Goal: Information Seeking & Learning: Check status

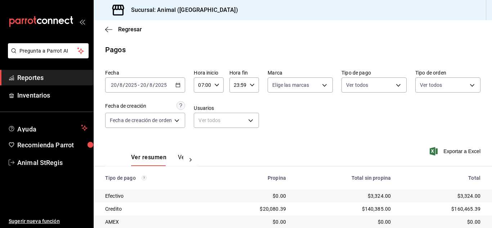
scroll to position [90, 0]
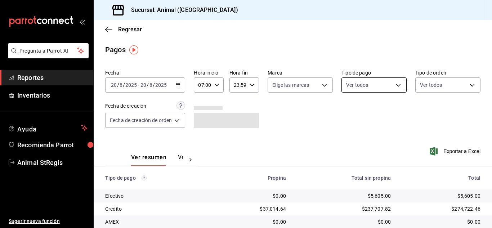
click at [360, 88] on body "Pregunta a Parrot AI Reportes Inventarios Ayuda Recomienda Parrot Animal StRegi…" at bounding box center [246, 114] width 492 height 228
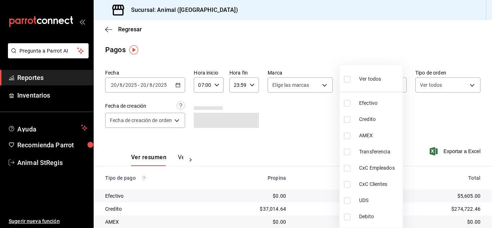
click at [346, 81] on input "checkbox" at bounding box center [347, 79] width 6 height 6
checkbox input "true"
type input "5a0f3365-d715-4940-adc4-656debb7822a,fc07b02b-84a7-4dba-9bff-98bba82b1290,ff2b0…"
checkbox input "true"
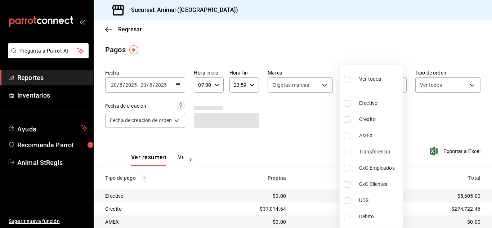
checkbox input "true"
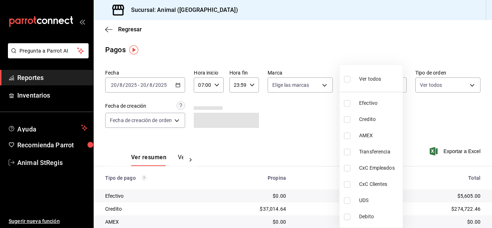
checkbox input "true"
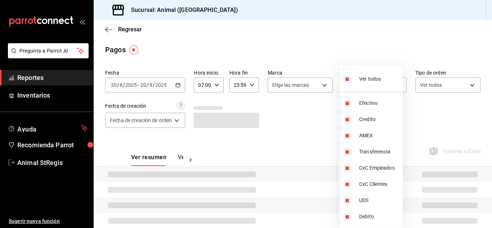
drag, startPoint x: 304, startPoint y: 112, endPoint x: 302, endPoint y: 98, distance: 14.2
click at [303, 112] on div at bounding box center [246, 114] width 492 height 228
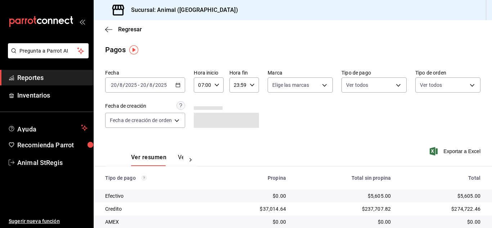
click at [301, 85] on body "Pregunta a Parrot AI Reportes Inventarios Ayuda Recomienda Parrot Animal StRegi…" at bounding box center [246, 114] width 492 height 228
click at [278, 112] on label at bounding box center [275, 113] width 9 height 10
click at [278, 112] on input "checkbox" at bounding box center [274, 113] width 6 height 6
checkbox input "false"
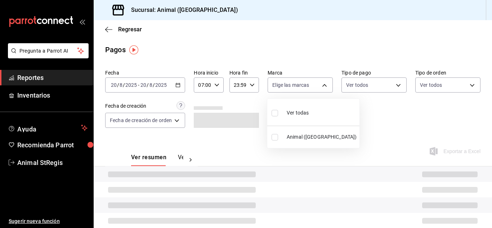
click at [278, 116] on label at bounding box center [275, 113] width 9 height 10
click at [278, 116] on input "checkbox" at bounding box center [274, 113] width 6 height 6
checkbox input "false"
click at [342, 113] on div at bounding box center [246, 114] width 492 height 228
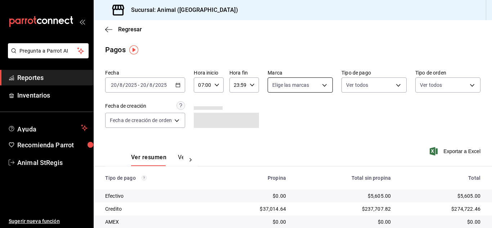
click at [284, 83] on body "Pregunta a Parrot AI Reportes Inventarios Ayuda Recomienda Parrot Animal StRegi…" at bounding box center [246, 114] width 492 height 228
click at [274, 112] on input "checkbox" at bounding box center [274, 113] width 6 height 6
checkbox input "true"
type input "3f39fcdc-c8c4-4fff-883a-47b345d9391c"
checkbox input "true"
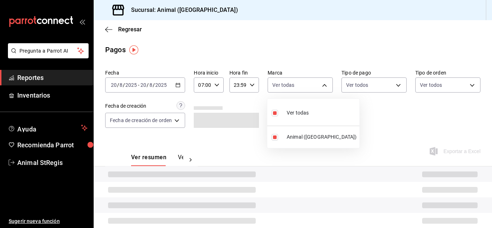
click at [372, 117] on div at bounding box center [246, 114] width 492 height 228
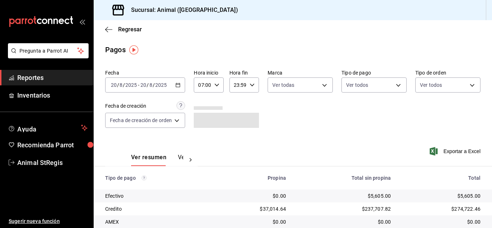
click at [345, 59] on main "Regresar Pagos Fecha 2025-08-20 20 / 8 / 2025 - 2025-08-20 20 / 8 / 2025 Hora i…" at bounding box center [293, 168] width 398 height 297
click at [392, 121] on div "Fecha 2025-08-20 20 / 8 / 2025 - 2025-08-20 20 / 8 / 2025 Hora inicio 07:00 Hor…" at bounding box center [292, 102] width 375 height 70
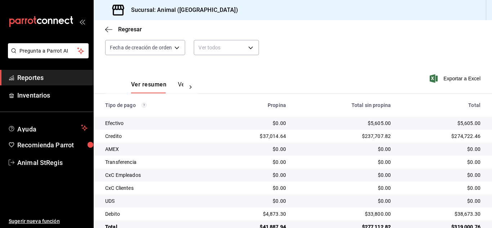
scroll to position [90, 0]
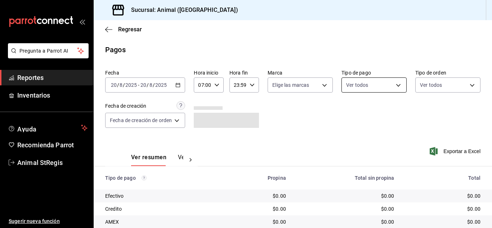
drag, startPoint x: 363, startPoint y: 77, endPoint x: 365, endPoint y: 88, distance: 11.4
click at [363, 77] on div "Ver todos" at bounding box center [373, 84] width 65 height 18
click at [360, 86] on body "Pregunta a Parrot AI Reportes Inventarios Ayuda Recomienda Parrot Animal StRegi…" at bounding box center [246, 114] width 492 height 228
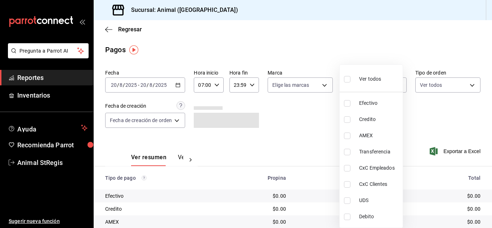
click at [348, 81] on input "checkbox" at bounding box center [347, 79] width 6 height 6
checkbox input "true"
type input "5a0f3365-d715-4940-adc4-656debb7822a,fc07b02b-84a7-4dba-9bff-98bba82b1290,ff2b0…"
checkbox input "true"
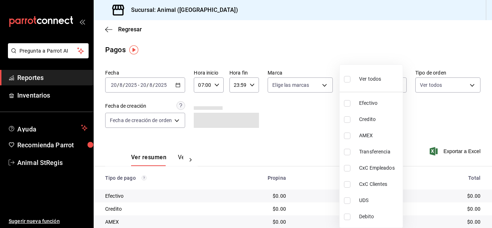
checkbox input "true"
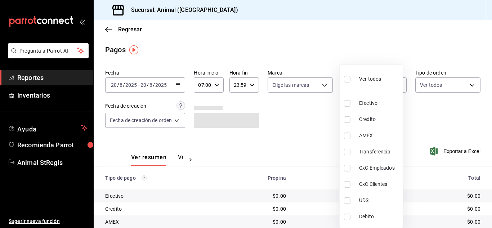
checkbox input "true"
drag, startPoint x: 315, startPoint y: 116, endPoint x: 280, endPoint y: 81, distance: 49.1
click at [314, 116] on div at bounding box center [246, 114] width 492 height 228
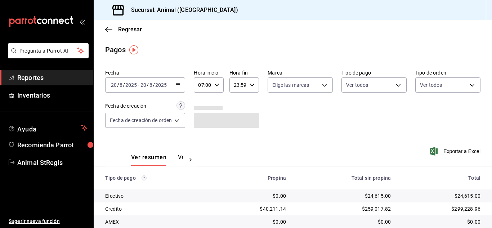
click at [280, 81] on div "Ver todos Efectivo Credito AMEX Transferencia CxC Empleados CxC Clientes UDS De…" at bounding box center [246, 114] width 492 height 228
click at [278, 88] on body "Pregunta a Parrot AI Reportes Inventarios Ayuda Recomienda Parrot Animal StRegi…" at bounding box center [246, 114] width 492 height 228
drag, startPoint x: 277, startPoint y: 109, endPoint x: 274, endPoint y: 114, distance: 5.4
click at [276, 112] on input "checkbox" at bounding box center [274, 113] width 6 height 6
checkbox input "true"
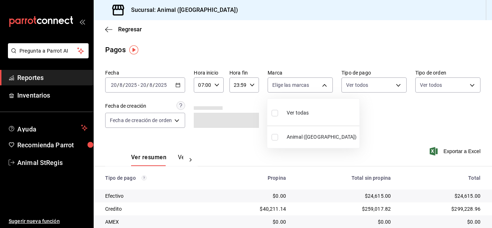
type input "3f39fcdc-c8c4-4fff-883a-47b345d9391c"
checkbox input "true"
click at [474, 116] on div at bounding box center [246, 114] width 492 height 228
click at [422, 47] on div "Pagos" at bounding box center [293, 49] width 398 height 11
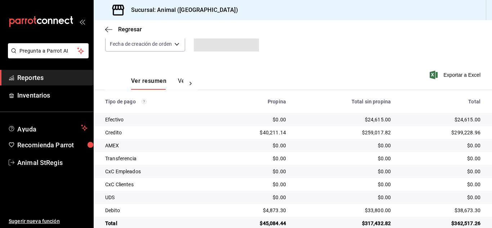
scroll to position [90, 0]
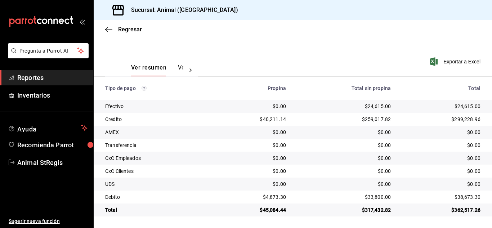
click at [374, 55] on div "Ver resumen Ver pagos Exportar a Excel" at bounding box center [293, 66] width 398 height 38
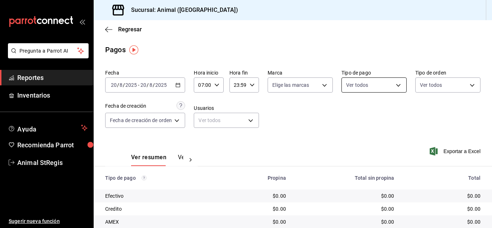
click at [371, 88] on body "Pregunta a Parrot AI Reportes Inventarios Ayuda Recomienda Parrot Animal StRegi…" at bounding box center [246, 114] width 492 height 228
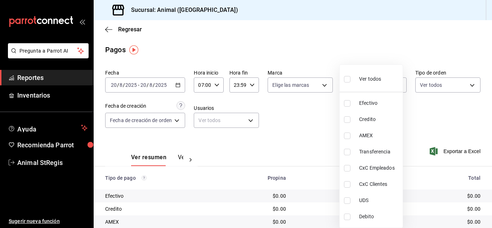
click at [262, 40] on div at bounding box center [246, 114] width 492 height 228
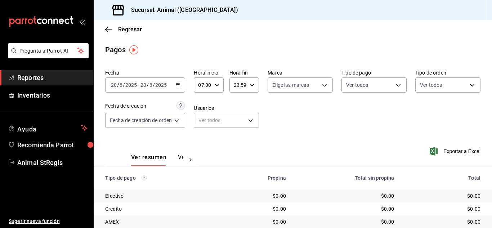
click at [177, 85] on icon "button" at bounding box center [177, 84] width 5 height 5
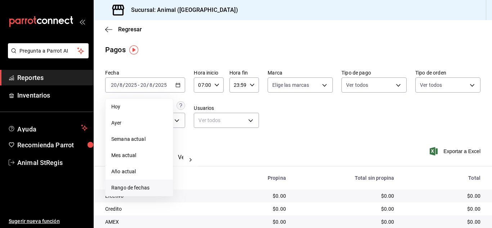
click at [146, 193] on li "Rango de fechas" at bounding box center [138, 188] width 67 height 16
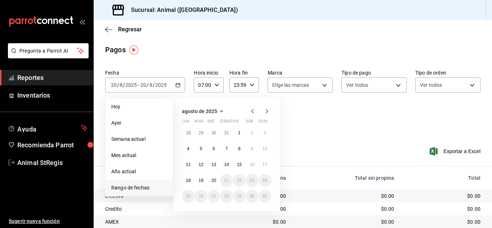
click at [321, 111] on div "Fecha 2025-08-20 20 / 8 / 2025 - 2025-08-20 20 / 8 / 2025 Hoy Ayer Semana actua…" at bounding box center [292, 102] width 375 height 70
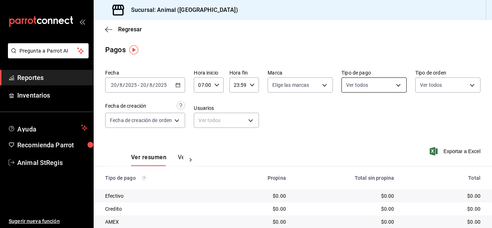
click at [380, 84] on body "Pregunta a Parrot AI Reportes Inventarios Ayuda Recomienda Parrot Animal StRegi…" at bounding box center [246, 114] width 492 height 228
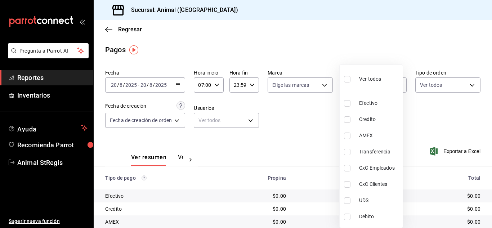
click at [346, 83] on label at bounding box center [348, 79] width 9 height 10
click at [346, 82] on input "checkbox" at bounding box center [347, 79] width 6 height 6
checkbox input "false"
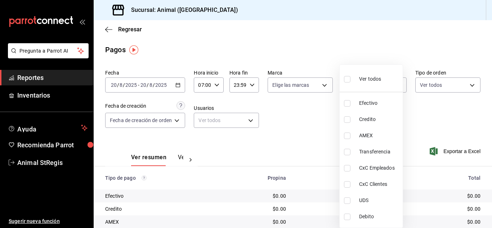
checkbox input "false"
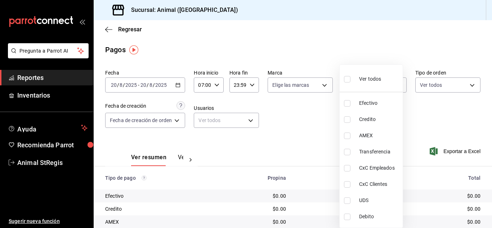
checkbox input "false"
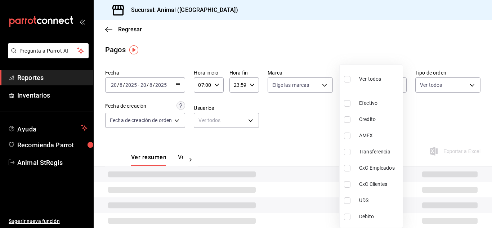
click at [314, 107] on div at bounding box center [246, 114] width 492 height 228
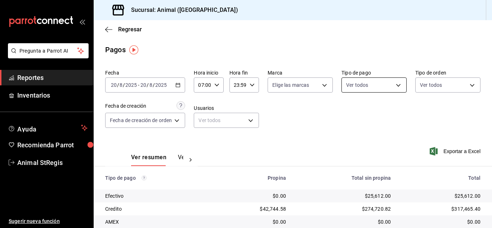
click at [350, 86] on body "Pregunta a Parrot AI Reportes Inventarios Ayuda Recomienda Parrot Animal StRegi…" at bounding box center [246, 114] width 492 height 228
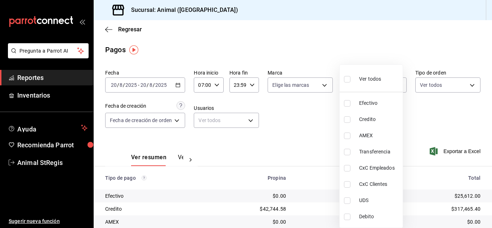
click at [345, 80] on input "checkbox" at bounding box center [347, 79] width 6 height 6
checkbox input "true"
type input "5a0f3365-d715-4940-adc4-656debb7822a,fc07b02b-84a7-4dba-9bff-98bba82b1290,ff2b0…"
checkbox input "true"
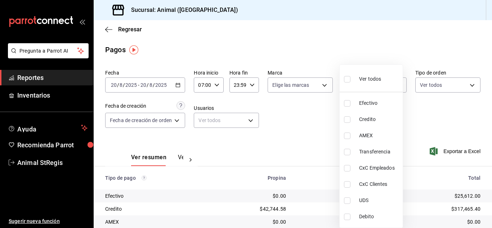
checkbox input "true"
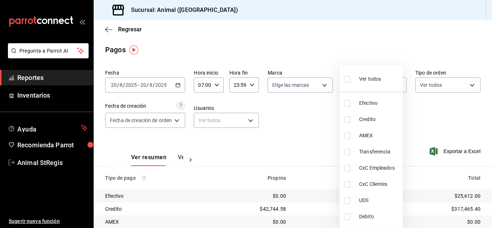
checkbox input "true"
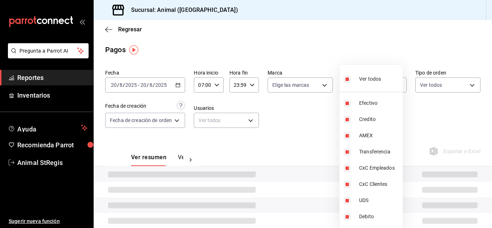
drag, startPoint x: 326, startPoint y: 106, endPoint x: 292, endPoint y: 89, distance: 38.2
click at [326, 106] on div at bounding box center [246, 114] width 492 height 228
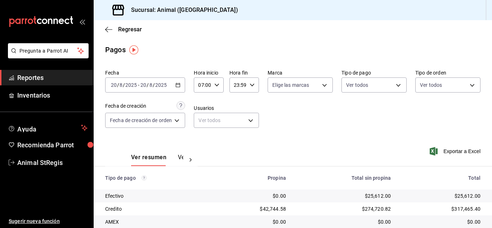
click at [292, 88] on body "Pregunta a Parrot AI Reportes Inventarios Ayuda Recomienda Parrot Animal StRegi…" at bounding box center [246, 114] width 492 height 228
click at [275, 114] on input "checkbox" at bounding box center [274, 113] width 6 height 6
checkbox input "true"
type input "3f39fcdc-c8c4-4fff-883a-47b345d9391c"
checkbox input "true"
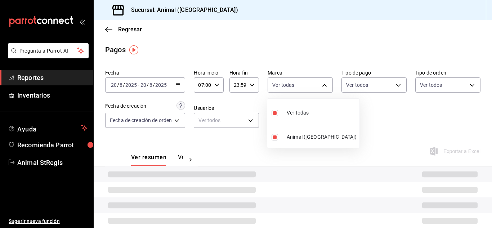
click at [424, 115] on div at bounding box center [246, 114] width 492 height 228
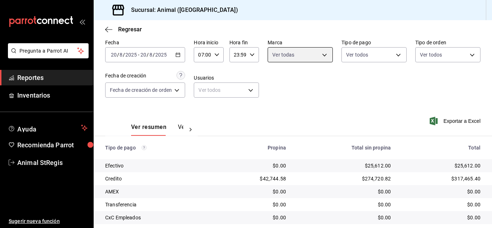
scroll to position [90, 0]
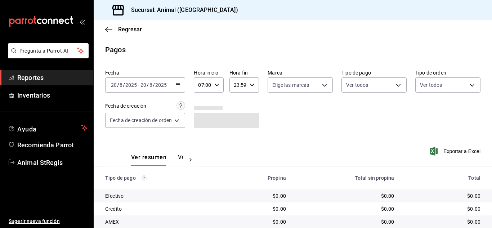
click at [183, 84] on div "[DATE] [DATE] - [DATE] [DATE]" at bounding box center [145, 84] width 80 height 15
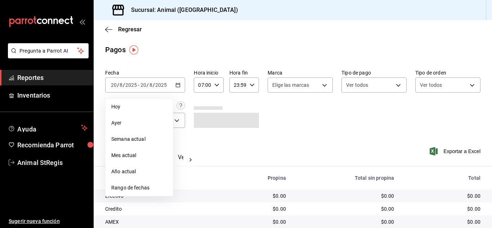
click at [136, 190] on span "Rango de fechas" at bounding box center [139, 188] width 56 height 8
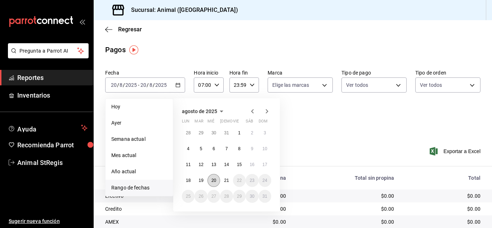
click at [214, 182] on abbr "20" at bounding box center [213, 180] width 5 height 5
click at [225, 181] on abbr "21" at bounding box center [226, 180] width 5 height 5
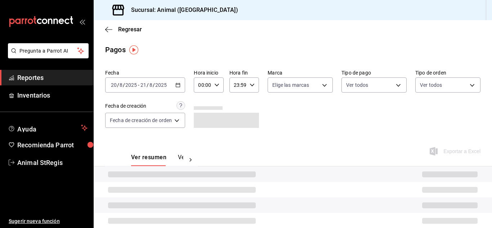
click at [253, 149] on div "Ver resumen Ver pagos Exportar a Excel" at bounding box center [293, 155] width 398 height 38
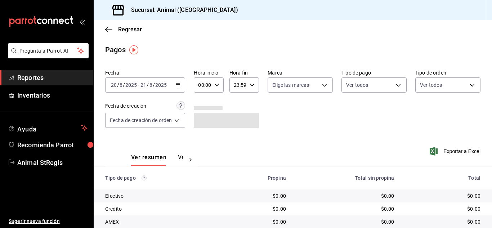
click at [219, 82] on div "00:00 Hora inicio" at bounding box center [209, 84] width 30 height 15
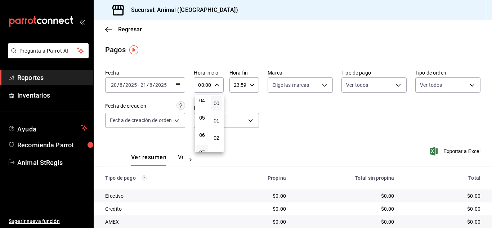
click at [203, 149] on button "07" at bounding box center [202, 152] width 12 height 14
type input "07:00"
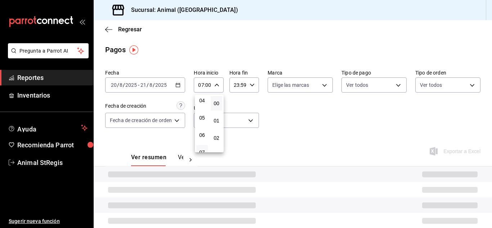
click at [294, 99] on div at bounding box center [246, 114] width 492 height 228
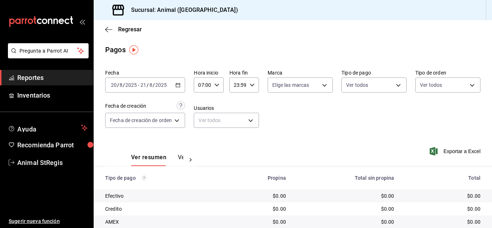
click at [295, 85] on body "Pregunta a Parrot AI Reportes Inventarios Ayuda Recomienda Parrot Animal StRegi…" at bounding box center [246, 114] width 492 height 228
drag, startPoint x: 274, startPoint y: 115, endPoint x: 325, endPoint y: 109, distance: 51.8
click at [273, 115] on input "checkbox" at bounding box center [274, 113] width 6 height 6
checkbox input "true"
type input "3f39fcdc-c8c4-4fff-883a-47b345d9391c"
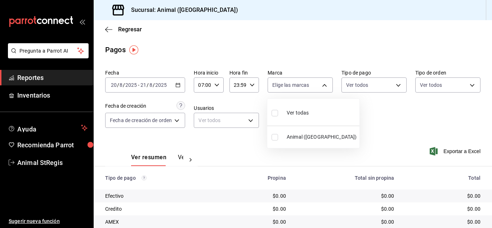
checkbox input "true"
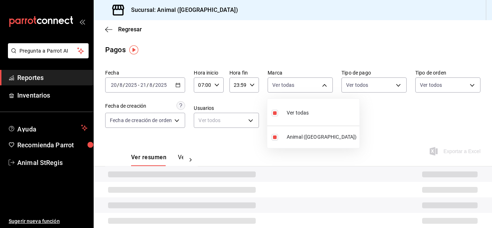
click at [363, 108] on div at bounding box center [246, 114] width 492 height 228
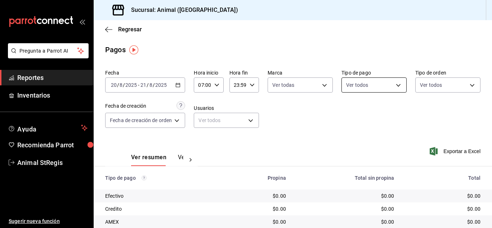
click at [363, 87] on body "Pregunta a Parrot AI Reportes Inventarios Ayuda Recomienda Parrot Animal StRegi…" at bounding box center [246, 114] width 492 height 228
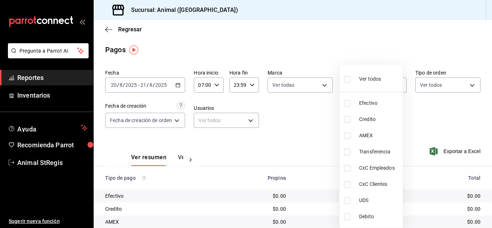
click at [348, 78] on input "checkbox" at bounding box center [347, 79] width 6 height 6
checkbox input "true"
type input "5a0f3365-d715-4940-adc4-656debb7822a,fc07b02b-84a7-4dba-9bff-98bba82b1290,ff2b0…"
checkbox input "true"
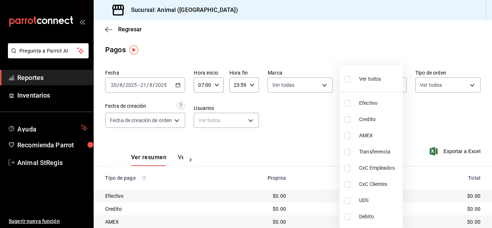
checkbox input "true"
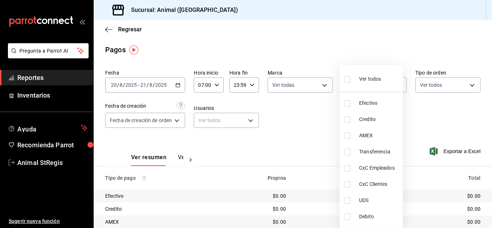
checkbox input "true"
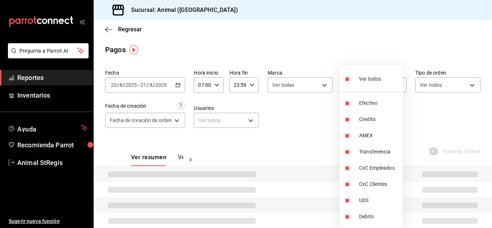
click at [312, 50] on div at bounding box center [246, 114] width 492 height 228
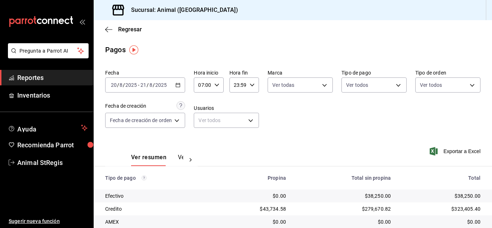
click at [318, 51] on div "Pagos" at bounding box center [293, 49] width 398 height 11
click at [363, 163] on div "Ver resumen Ver pagos Exportar a Excel" at bounding box center [293, 155] width 398 height 38
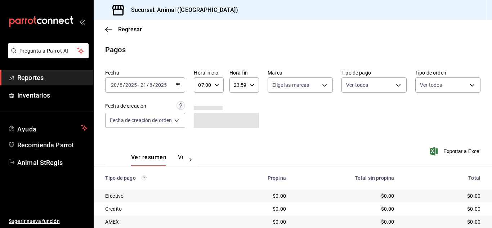
click at [381, 120] on div "Fecha [DATE] [DATE] - [DATE] [DATE] Hora inicio 07:00 Hora inicio Hora fin 23:5…" at bounding box center [292, 102] width 375 height 70
click at [365, 81] on body "Pregunta a Parrot AI Reportes Inventarios Ayuda Recomienda Parrot Animal StRegi…" at bounding box center [246, 114] width 492 height 228
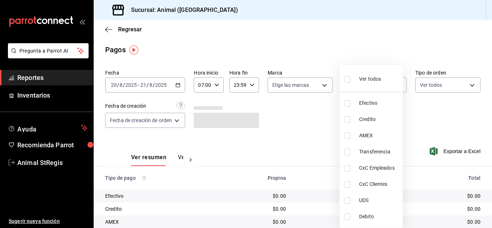
click at [347, 78] on input "checkbox" at bounding box center [347, 79] width 6 height 6
checkbox input "true"
type input "5a0f3365-d715-4940-adc4-656debb7822a,fc07b02b-84a7-4dba-9bff-98bba82b1290,ff2b0…"
checkbox input "true"
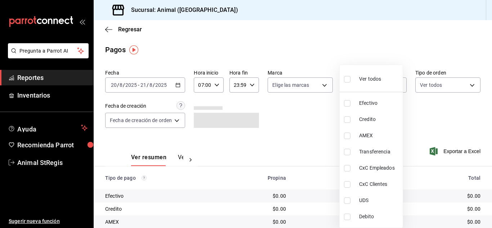
checkbox input "true"
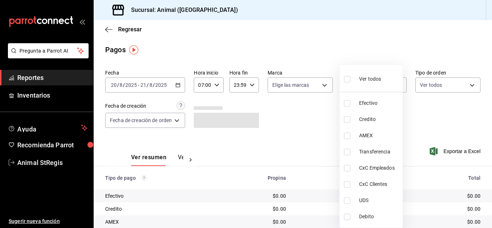
checkbox input "true"
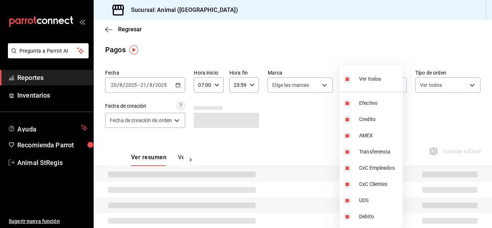
drag, startPoint x: 338, startPoint y: 126, endPoint x: 319, endPoint y: 102, distance: 30.2
click at [333, 118] on div at bounding box center [246, 114] width 492 height 228
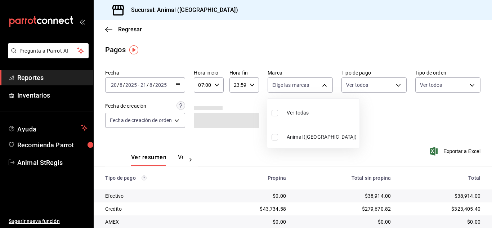
click at [314, 88] on body "Pregunta a Parrot AI Reportes Inventarios Ayuda Recomienda Parrot Animal StRegi…" at bounding box center [246, 114] width 492 height 228
click at [273, 113] on input "checkbox" at bounding box center [274, 113] width 6 height 6
checkbox input "true"
type input "3f39fcdc-c8c4-4fff-883a-47b345d9391c"
checkbox input "true"
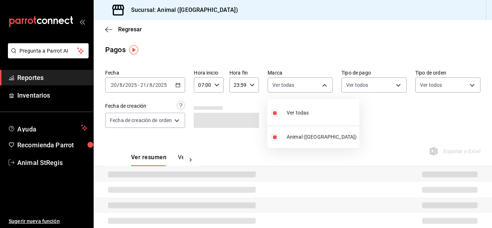
drag, startPoint x: 401, startPoint y: 117, endPoint x: 456, endPoint y: 100, distance: 57.9
click at [402, 117] on div at bounding box center [246, 114] width 492 height 228
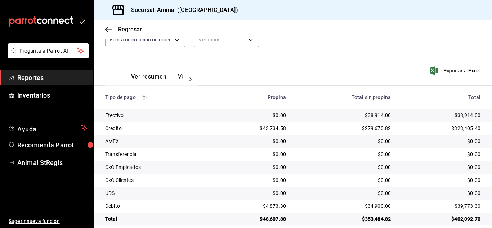
scroll to position [90, 0]
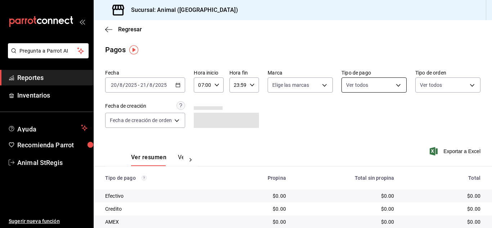
click at [371, 89] on body "Pregunta a Parrot AI Reportes Inventarios Ayuda Recomienda Parrot Animal StRegi…" at bounding box center [246, 114] width 492 height 228
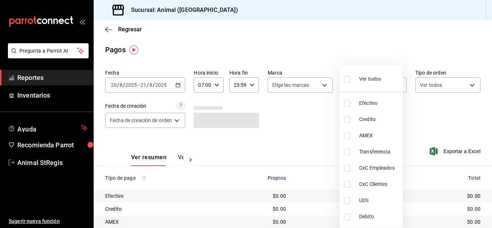
click at [346, 81] on input "checkbox" at bounding box center [347, 79] width 6 height 6
checkbox input "true"
type input "5a0f3365-d715-4940-adc4-656debb7822a,fc07b02b-84a7-4dba-9bff-98bba82b1290,ff2b0…"
checkbox input "true"
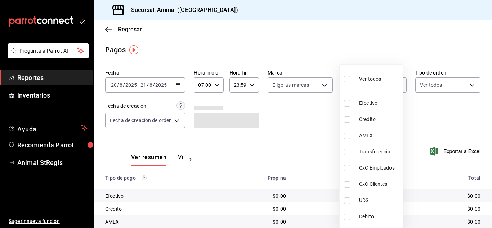
checkbox input "true"
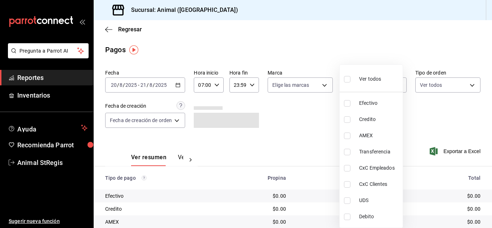
checkbox input "true"
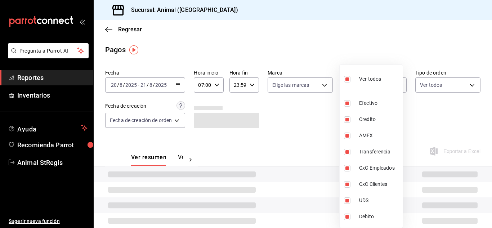
click at [330, 104] on div at bounding box center [246, 114] width 492 height 228
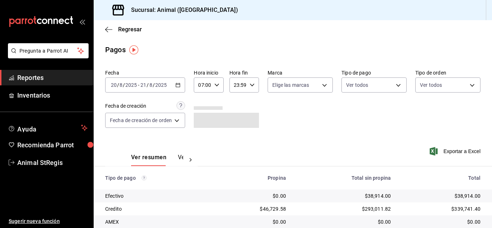
click at [293, 89] on div "Ver todos Efectivo Credito AMEX Transferencia CxC Empleados CxC Clientes UDS De…" at bounding box center [246, 114] width 492 height 228
click at [293, 89] on body "Pregunta a Parrot AI Reportes Inventarios Ayuda Recomienda Parrot Animal StRegi…" at bounding box center [246, 114] width 492 height 228
click at [273, 113] on input "checkbox" at bounding box center [274, 113] width 6 height 6
checkbox input "true"
type input "3f39fcdc-c8c4-4fff-883a-47b345d9391c"
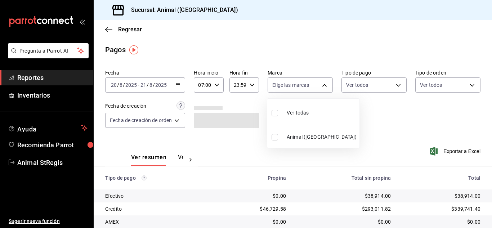
checkbox input "true"
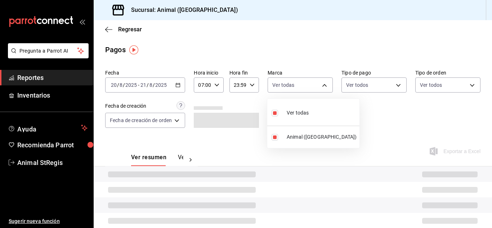
click at [417, 112] on div at bounding box center [246, 114] width 492 height 228
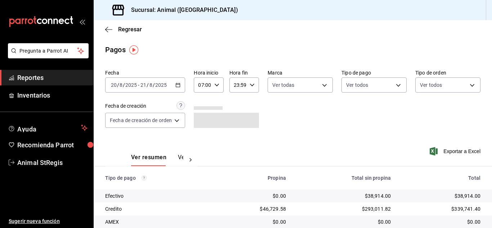
click at [348, 39] on main "Regresar Pagos Fecha 2025-08-20 20 / 8 / 2025 - 2025-08-21 21 / 8 / 2025 Hora i…" at bounding box center [293, 168] width 398 height 297
click at [359, 87] on body "Pregunta a Parrot AI Reportes Inventarios Ayuda Recomienda Parrot Animal StRegi…" at bounding box center [246, 114] width 492 height 228
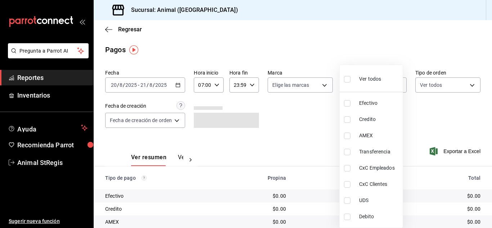
click at [346, 80] on input "checkbox" at bounding box center [347, 79] width 6 height 6
checkbox input "true"
type input "5a0f3365-d715-4940-adc4-656debb7822a,fc07b02b-84a7-4dba-9bff-98bba82b1290,ff2b0…"
checkbox input "true"
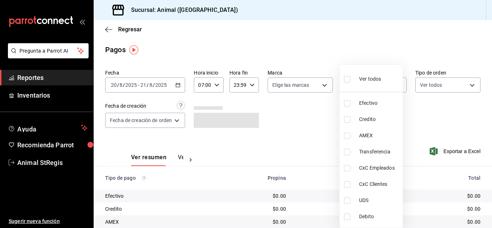
checkbox input "true"
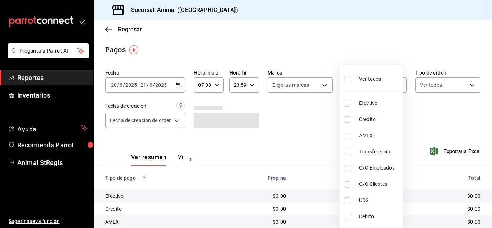
checkbox input "true"
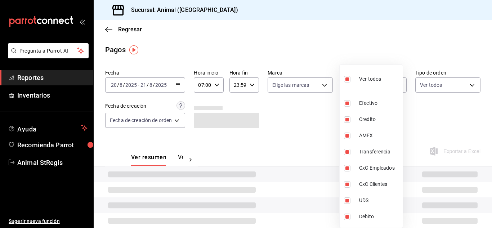
click at [315, 121] on div at bounding box center [246, 114] width 492 height 228
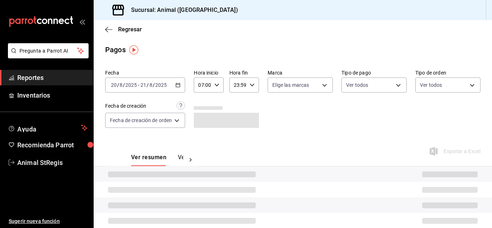
click at [289, 89] on div "Ver todos Efectivo Credito AMEX Transferencia CxC Empleados CxC Clientes UDS De…" at bounding box center [246, 114] width 492 height 228
click at [289, 84] on body "Pregunta a Parrot AI Reportes Inventarios Ayuda Recomienda Parrot Animal StRegi…" at bounding box center [246, 114] width 492 height 228
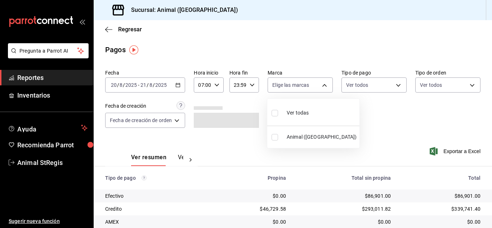
drag, startPoint x: 274, startPoint y: 111, endPoint x: 366, endPoint y: 114, distance: 92.2
click at [274, 112] on input "checkbox" at bounding box center [274, 113] width 6 height 6
checkbox input "true"
type input "3f39fcdc-c8c4-4fff-883a-47b345d9391c"
checkbox input "true"
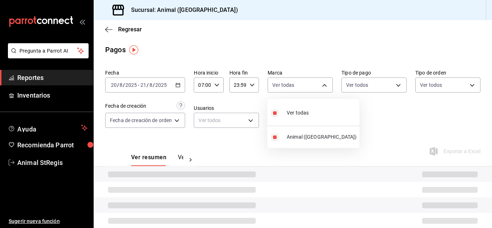
click at [384, 112] on div at bounding box center [246, 114] width 492 height 228
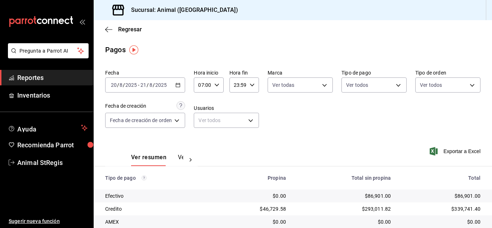
click at [274, 29] on div "Regresar" at bounding box center [293, 29] width 398 height 18
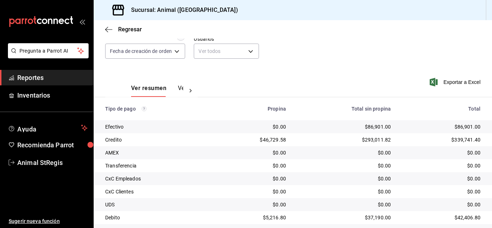
scroll to position [90, 0]
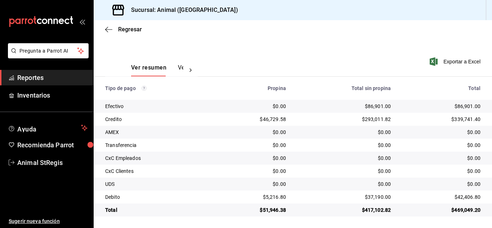
click at [298, 197] on div "$37,190.00" at bounding box center [343, 196] width 93 height 7
